Goal: Communication & Community: Answer question/provide support

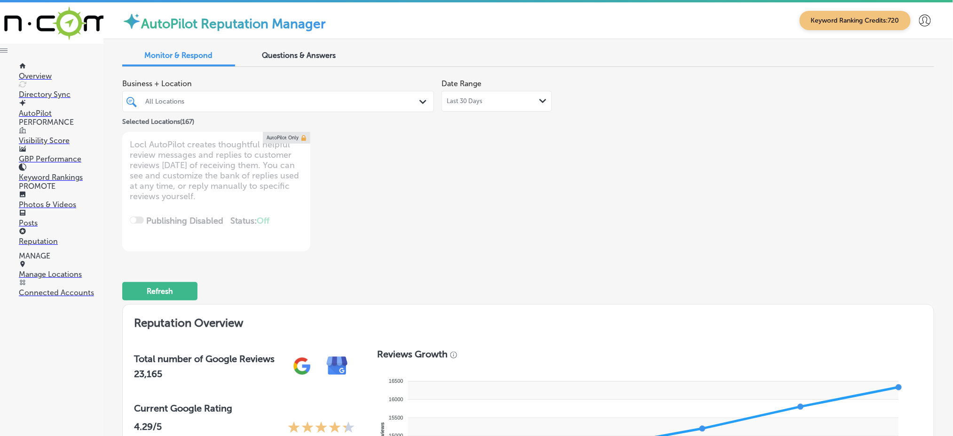
click at [406, 98] on div "All Locations" at bounding box center [282, 101] width 275 height 8
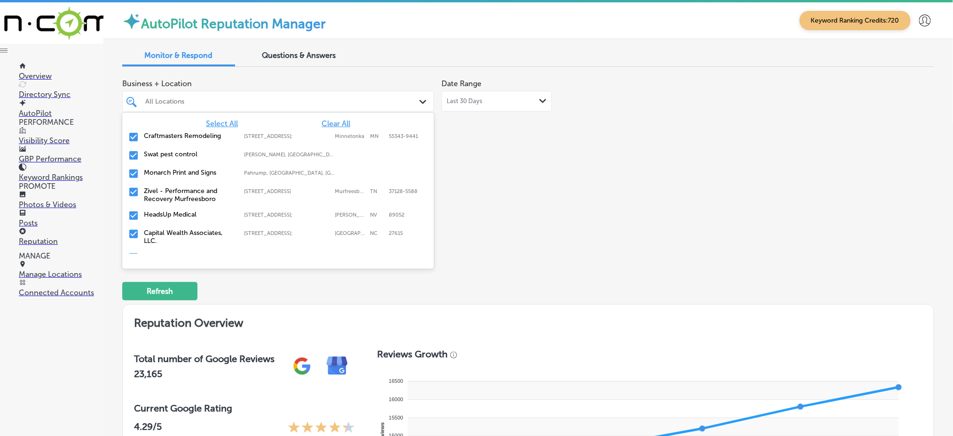
click at [324, 121] on span "Clear All" at bounding box center [336, 123] width 29 height 9
type textarea "x"
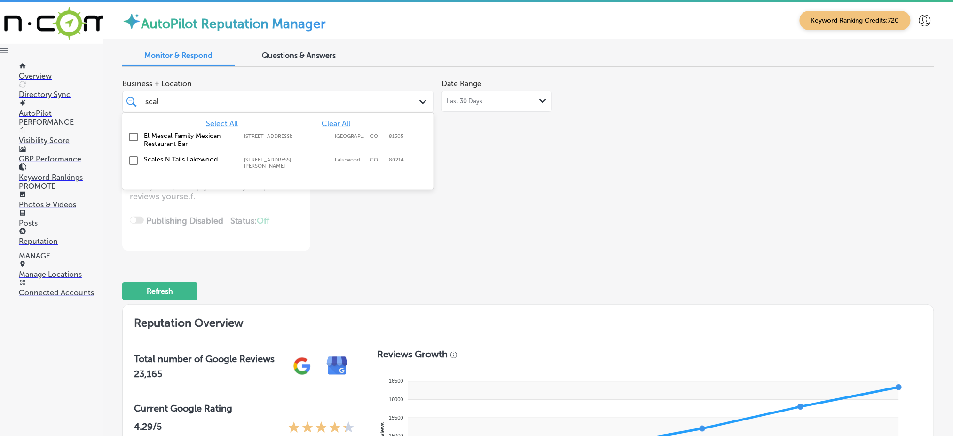
type input "scale"
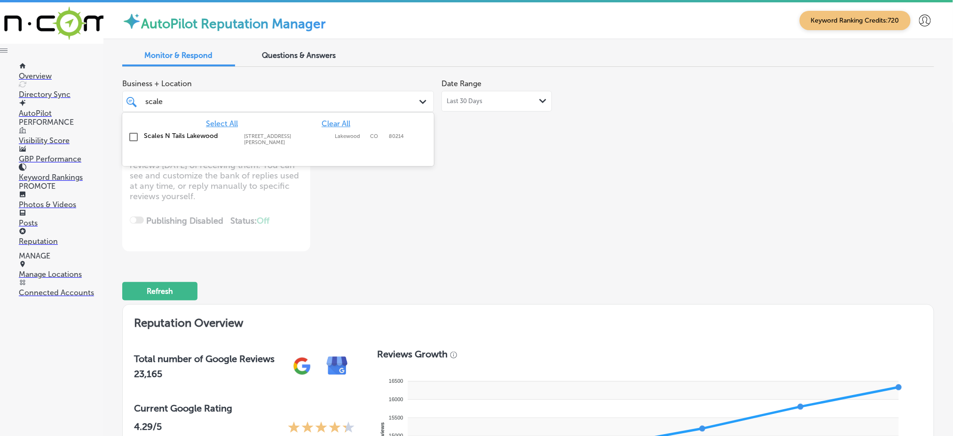
click at [326, 127] on span "Clear All" at bounding box center [336, 123] width 29 height 9
click at [327, 132] on div "Scales N Tails [GEOGRAPHIC_DATA] [STREET_ADDRESS][GEOGRAPHIC_DATA][PERSON_NAME]…" at bounding box center [257, 139] width 227 height 14
type textarea "x"
type input "scale"
click at [686, 199] on div "Business + Location option [STREET_ADDRESS][PERSON_NAME]. [STREET_ADDRESS][PERS…" at bounding box center [528, 162] width 812 height 177
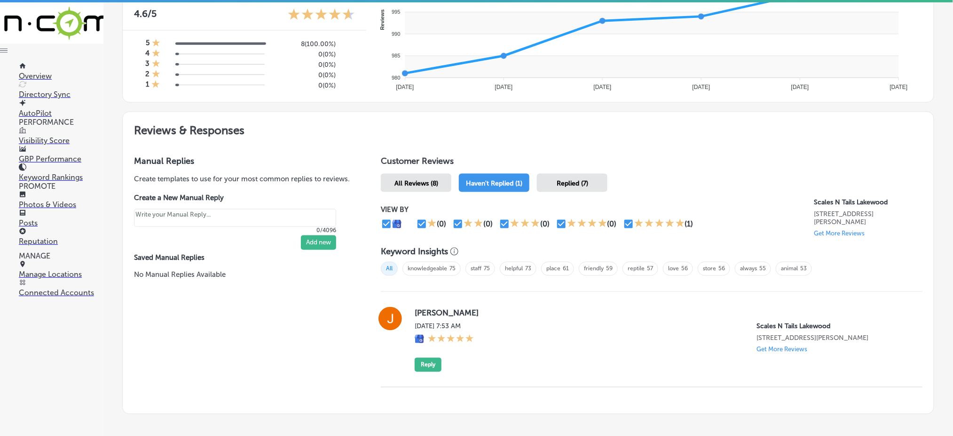
scroll to position [458, 0]
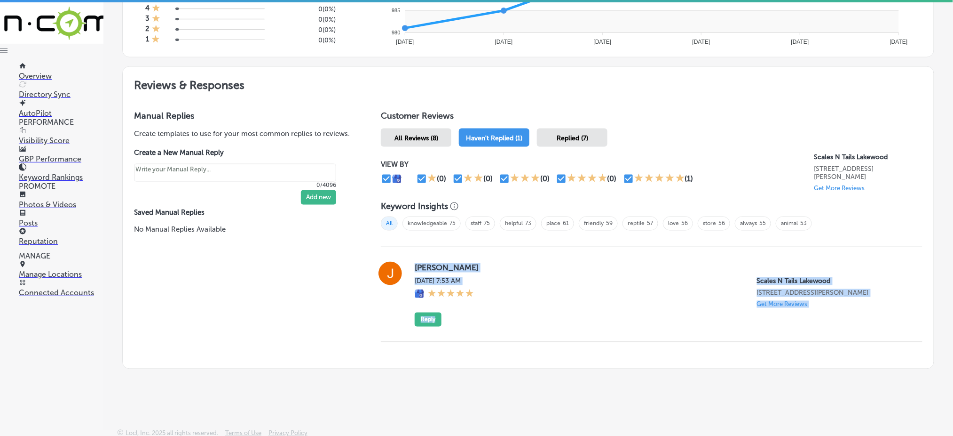
drag, startPoint x: 410, startPoint y: 264, endPoint x: 761, endPoint y: 343, distance: 359.6
click at [761, 343] on div "Customer Reviews All Reviews (8) Haven't Replied (1) Replied (7) VIEW BY (0) (0…" at bounding box center [652, 233] width 564 height 269
copy div "[PERSON_NAME][DATE] 7:53 AM Scales N [GEOGRAPHIC_DATA] [STREET_ADDRESS][PERSON_…"
click at [426, 315] on button "Reply" at bounding box center [428, 319] width 27 height 14
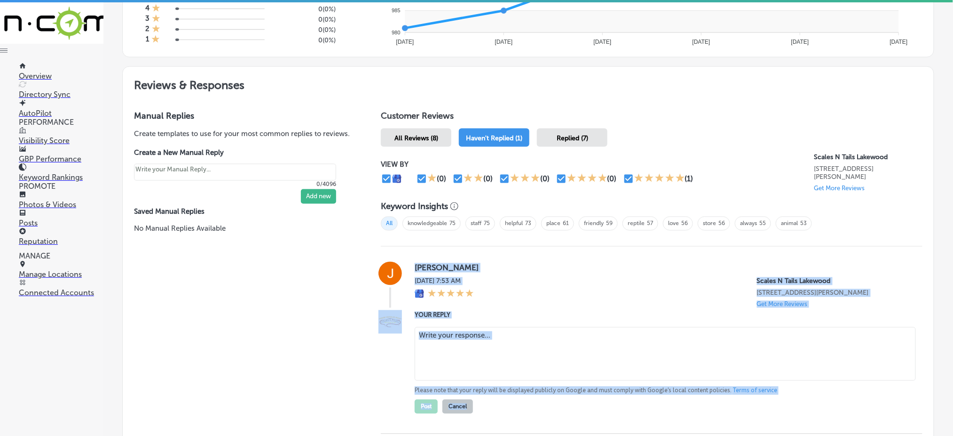
click at [441, 334] on textarea at bounding box center [665, 354] width 501 height 54
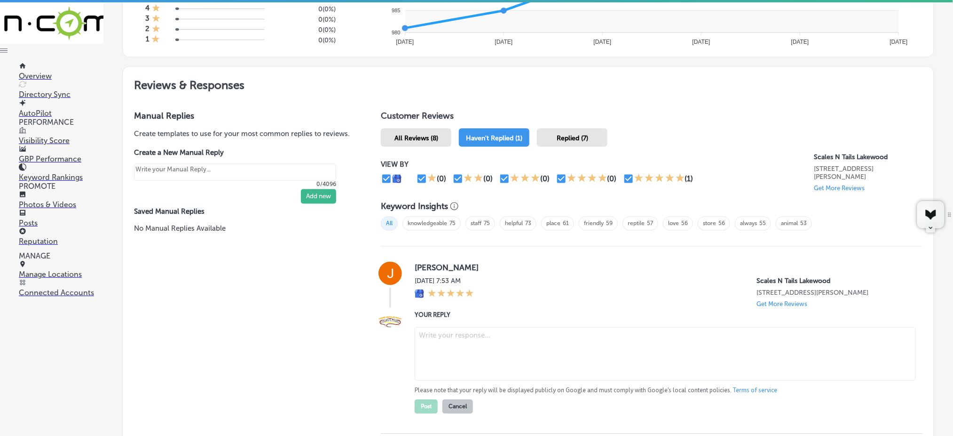
type textarea "x"
paste textarea "Thank you so much for the 5-star review, [PERSON_NAME]! We're really glad you h…"
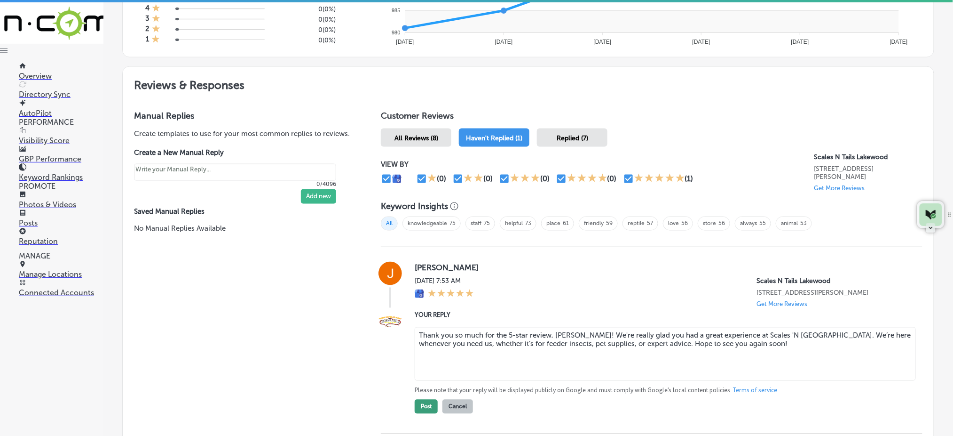
type textarea "Thank you so much for the 5-star review, [PERSON_NAME]! We're really glad you h…"
click at [415, 399] on button "Post" at bounding box center [426, 406] width 23 height 14
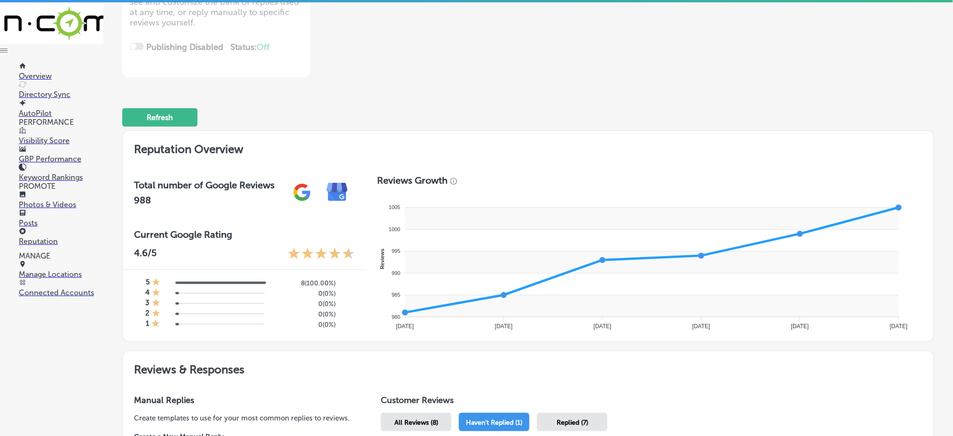
scroll to position [0, 0]
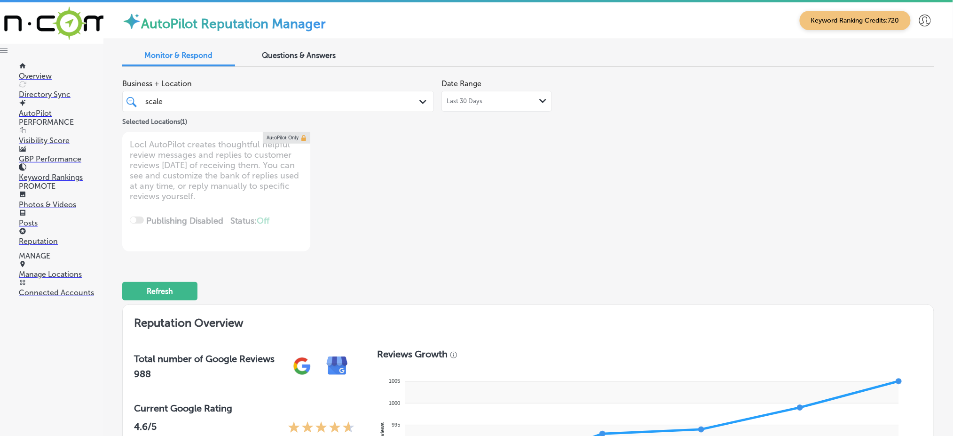
click at [303, 102] on div "scale scale" at bounding box center [264, 101] width 241 height 13
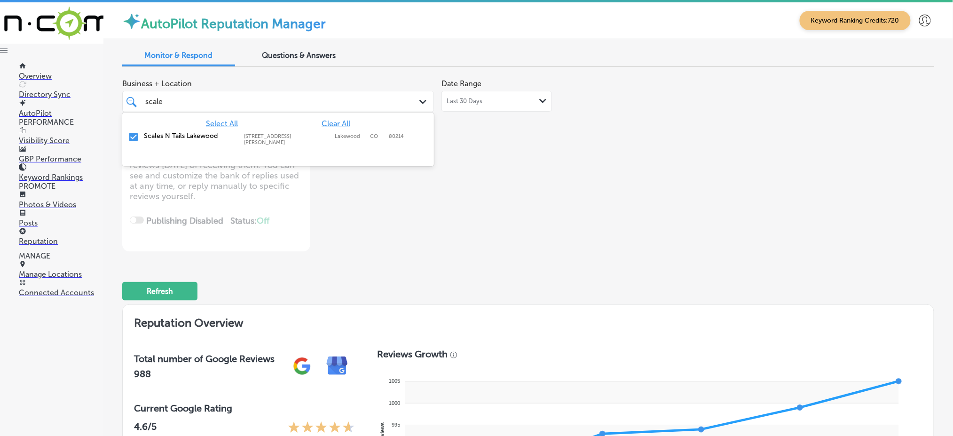
click at [336, 124] on span "Clear All" at bounding box center [336, 123] width 29 height 9
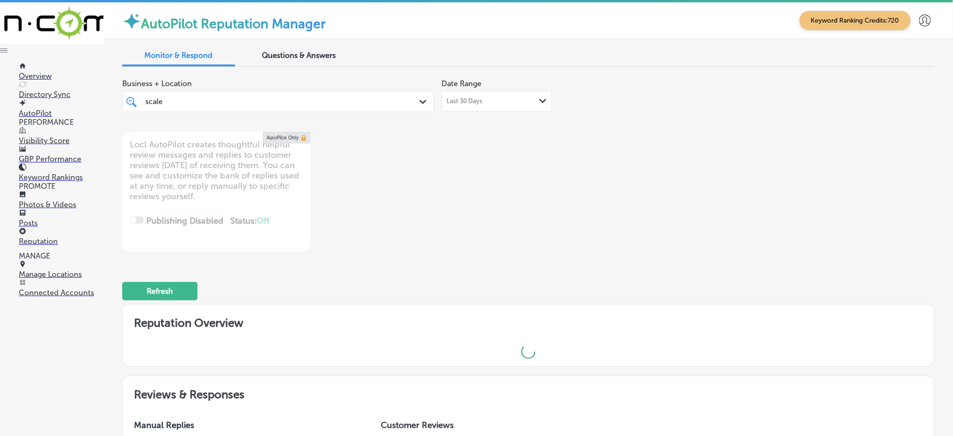
type textarea "x"
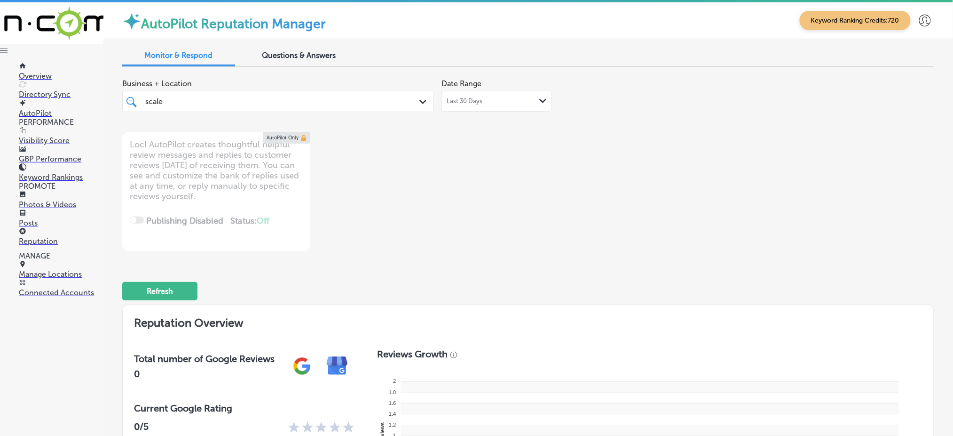
click at [319, 100] on div "scale scale" at bounding box center [264, 101] width 241 height 13
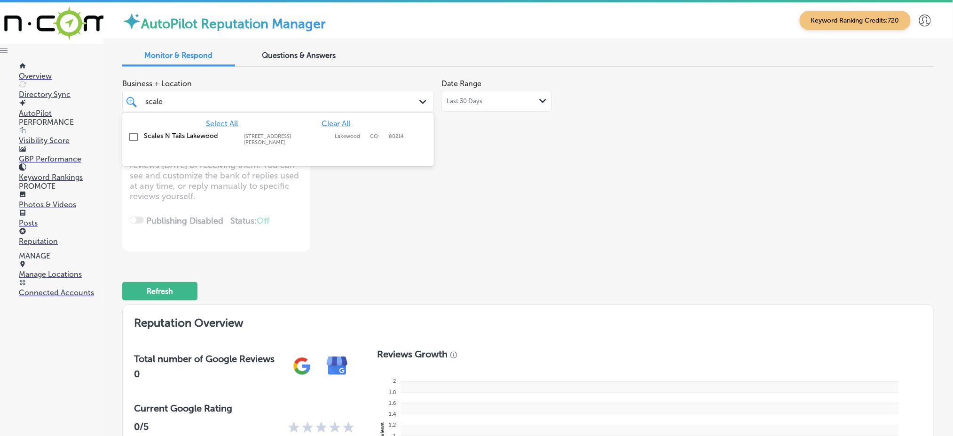
click at [325, 122] on span "Clear All" at bounding box center [336, 123] width 29 height 9
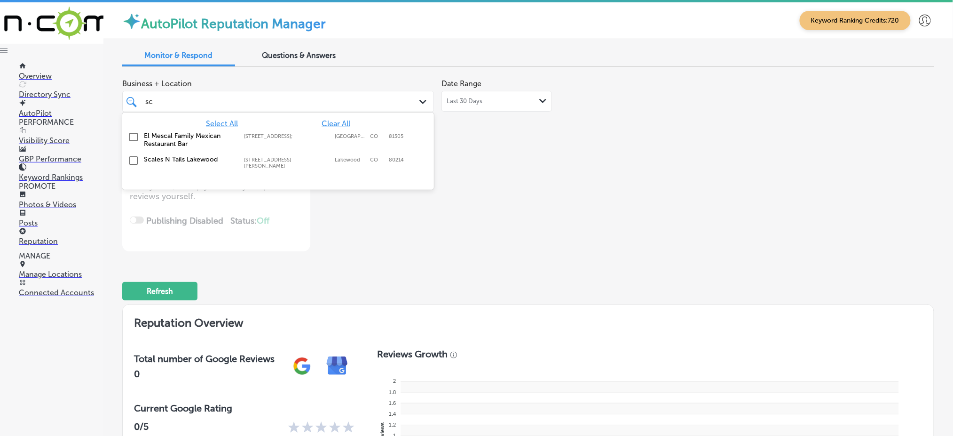
type input "s"
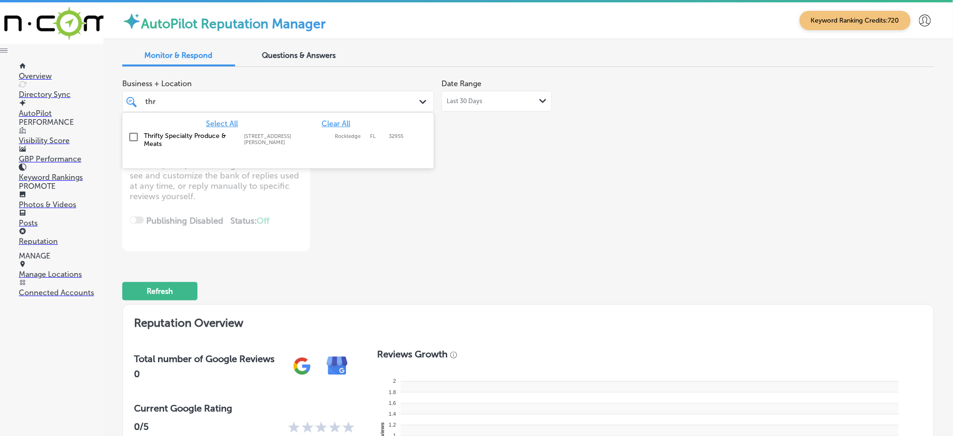
type input "thri"
click at [309, 138] on label "[STREET_ADDRESS][PERSON_NAME]" at bounding box center [287, 139] width 86 height 12
type textarea "x"
type input "thri"
click at [505, 191] on div "Business + Location option [STREET_ADDRESS][PERSON_NAME]. option [STREET_ADDRES…" at bounding box center [365, 162] width 487 height 177
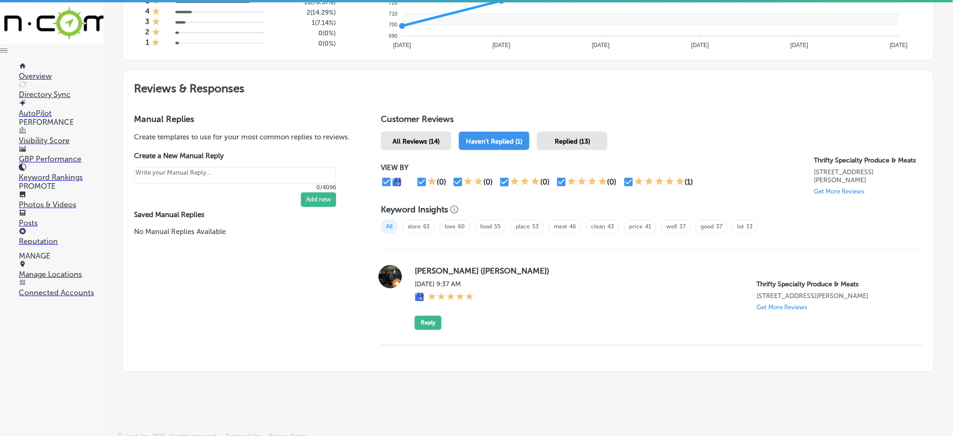
scroll to position [458, 0]
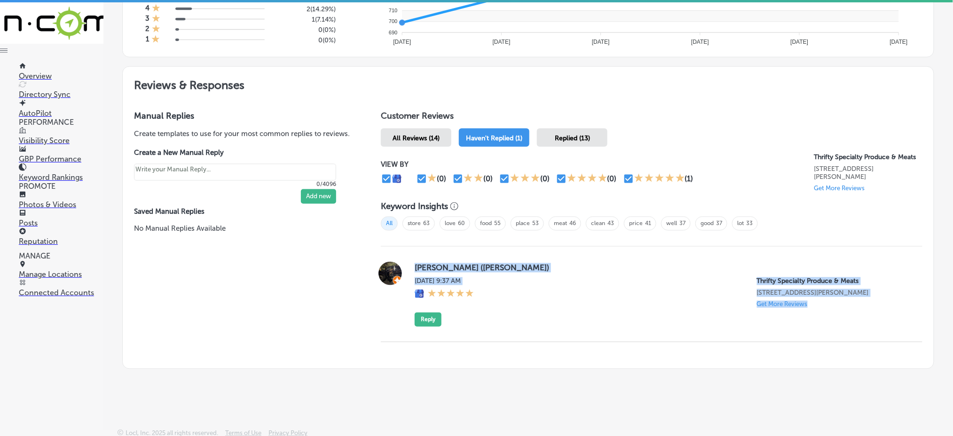
drag, startPoint x: 408, startPoint y: 259, endPoint x: 808, endPoint y: 318, distance: 404.6
click at [808, 318] on div "[PERSON_NAME] ([PERSON_NAME]) [DATE] 9:37 AM Thrifty Specialty Produce & Meats …" at bounding box center [652, 294] width 542 height 65
copy div "[PERSON_NAME] ([PERSON_NAME]) [DATE] 9:37 AM Thrifty Specialty Produce & Meats …"
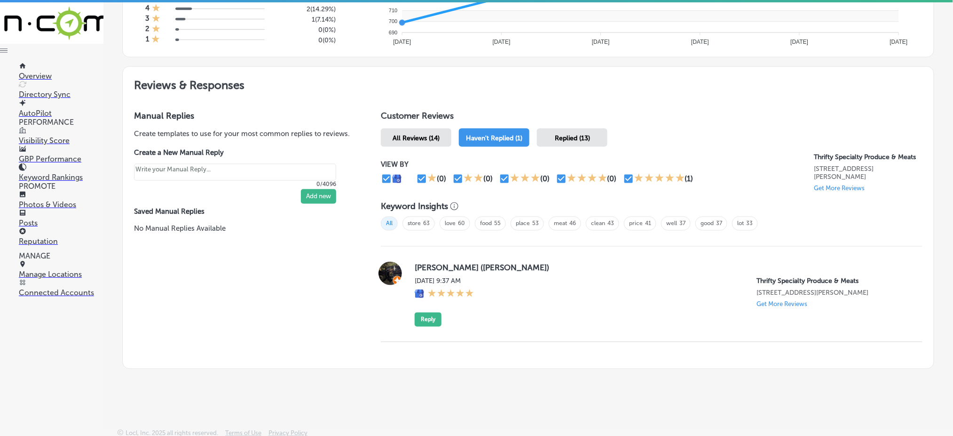
click at [548, 135] on div "Replied (13)" at bounding box center [572, 137] width 71 height 18
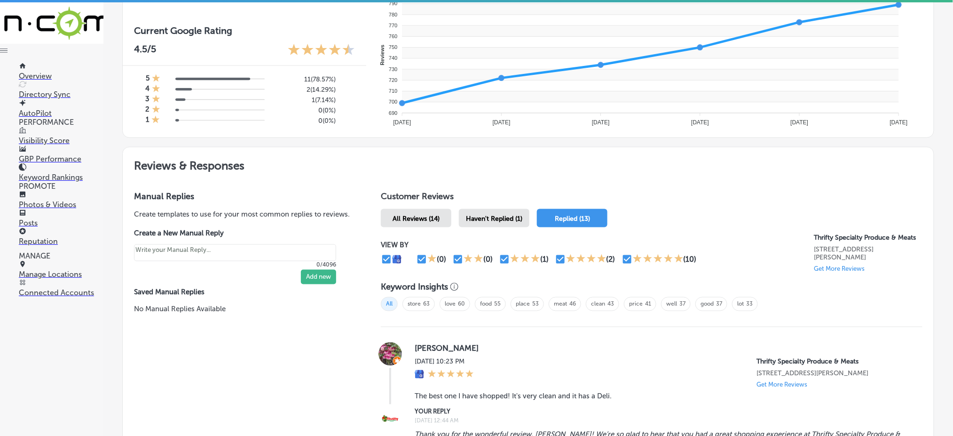
scroll to position [458, 0]
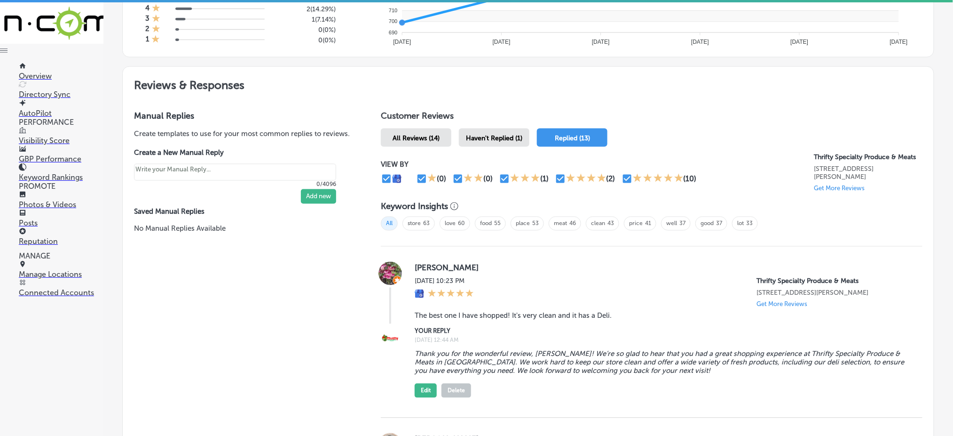
click at [484, 135] on span "Haven't Replied (1)" at bounding box center [494, 138] width 56 height 8
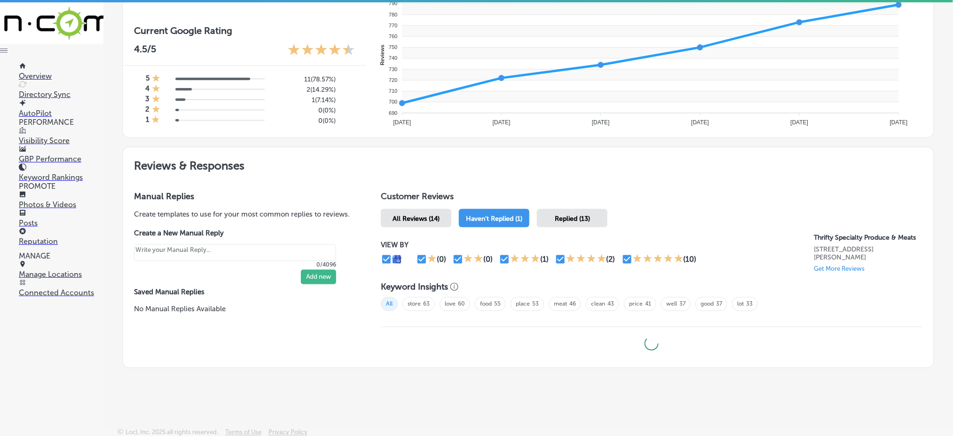
type textarea "x"
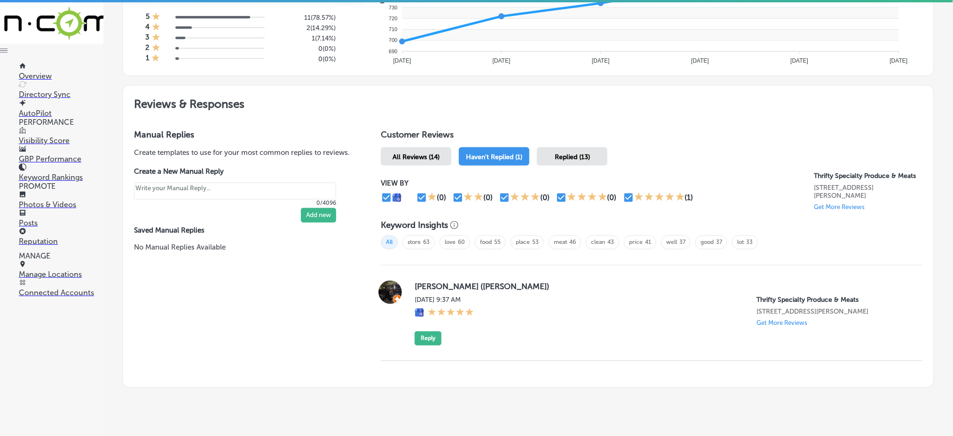
scroll to position [458, 0]
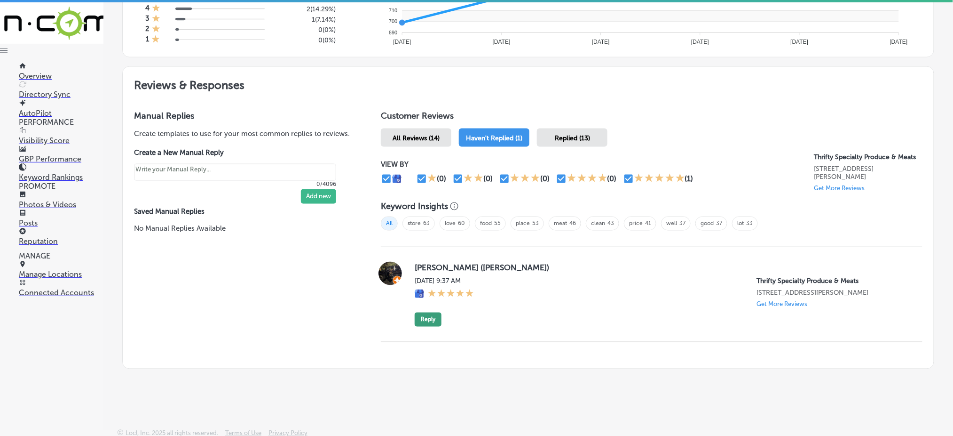
click at [420, 320] on button "Reply" at bounding box center [428, 319] width 27 height 14
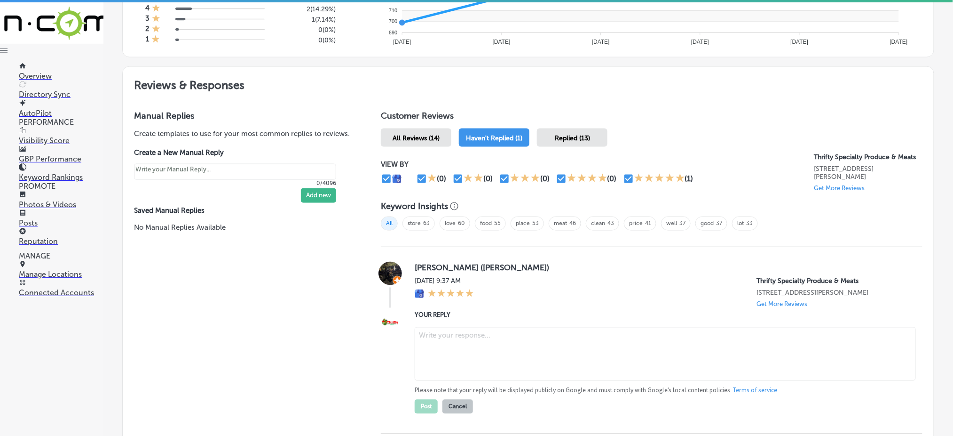
click at [470, 341] on textarea at bounding box center [665, 354] width 501 height 54
paste textarea "Thank you for the five-star review, [PERSON_NAME]! We’re so happy to hear you h…"
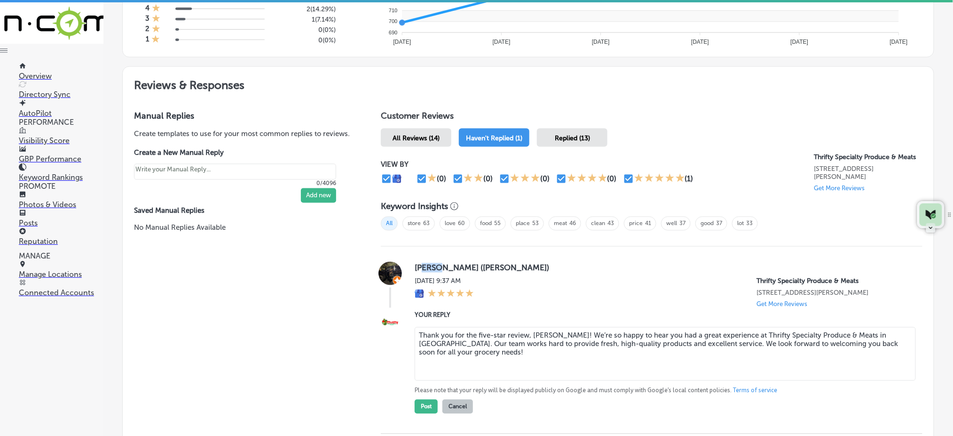
drag, startPoint x: 437, startPoint y: 264, endPoint x: 423, endPoint y: 267, distance: 14.8
click at [423, 267] on label "[PERSON_NAME] ([PERSON_NAME])" at bounding box center [661, 267] width 493 height 9
drag, startPoint x: 441, startPoint y: 266, endPoint x: 404, endPoint y: 266, distance: 37.2
click at [404, 266] on div "[PERSON_NAME] ([PERSON_NAME]) [DATE] 9:37 AM Thrifty Specialty Produce & Meats …" at bounding box center [652, 285] width 542 height 46
copy div "[PERSON_NAME]"
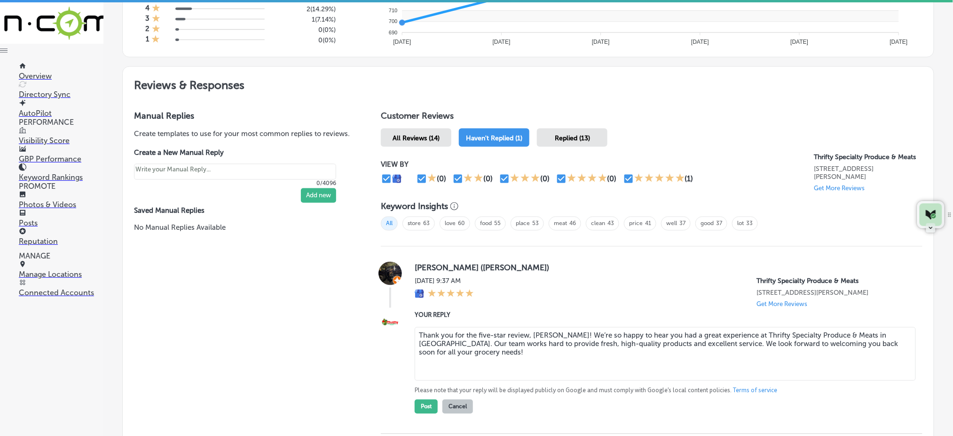
drag, startPoint x: 530, startPoint y: 329, endPoint x: 553, endPoint y: 332, distance: 22.8
click at [553, 332] on textarea "Thank you for the five-star review, [PERSON_NAME]! We’re so happy to hear you h…" at bounding box center [665, 354] width 501 height 54
paste textarea "[PERSON_NAME]"
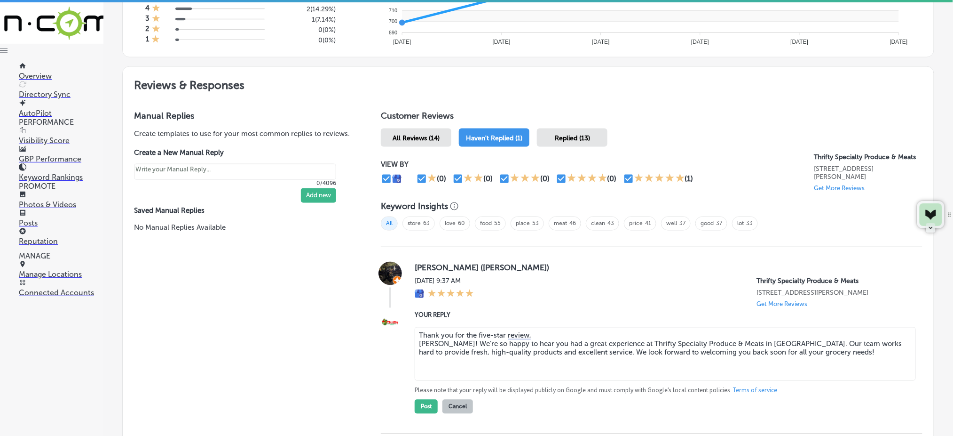
click at [419, 342] on textarea "Thank you for the five-star review, [PERSON_NAME]! We’re so happy to hear you h…" at bounding box center [665, 354] width 501 height 54
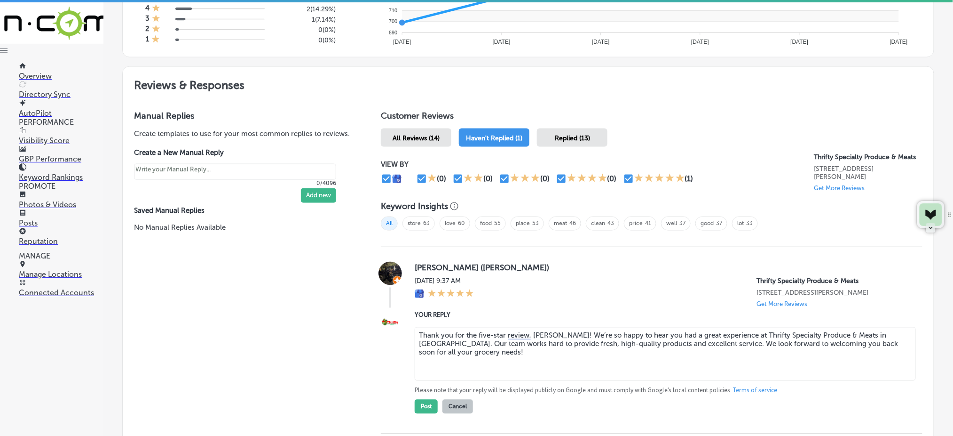
click at [497, 364] on textarea "Thank you for the five-star review, [PERSON_NAME]! We’re so happy to hear you h…" at bounding box center [665, 354] width 501 height 54
type textarea "Thank you for the five-star review, [PERSON_NAME]! We’re so happy to hear you h…"
click at [431, 406] on button "Post" at bounding box center [426, 406] width 23 height 14
type textarea "x"
